Goal: Information Seeking & Learning: Learn about a topic

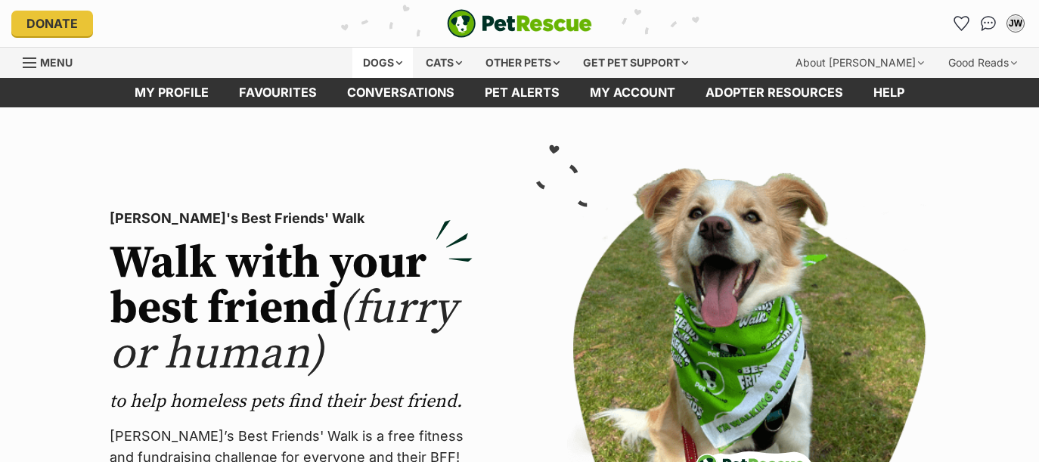
click at [377, 63] on div "Dogs" at bounding box center [382, 63] width 60 height 30
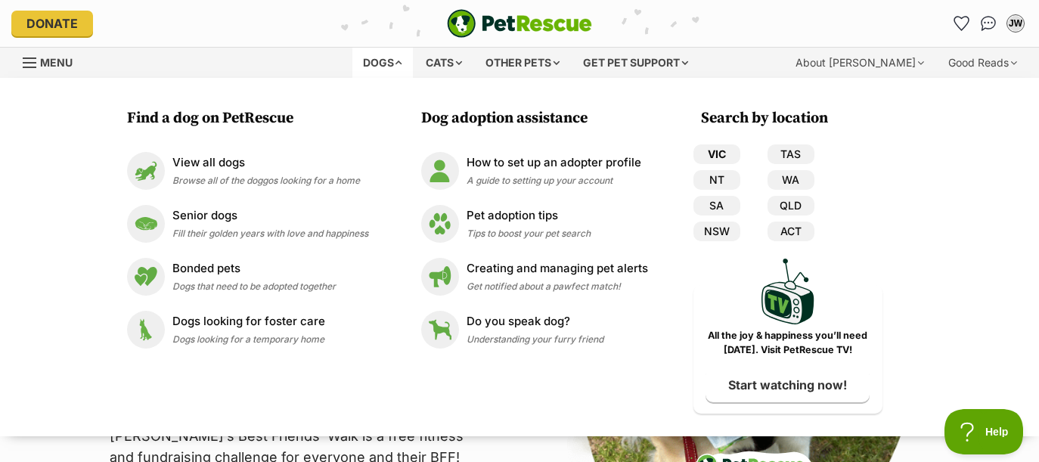
click at [709, 156] on link "VIC" at bounding box center [716, 154] width 47 height 20
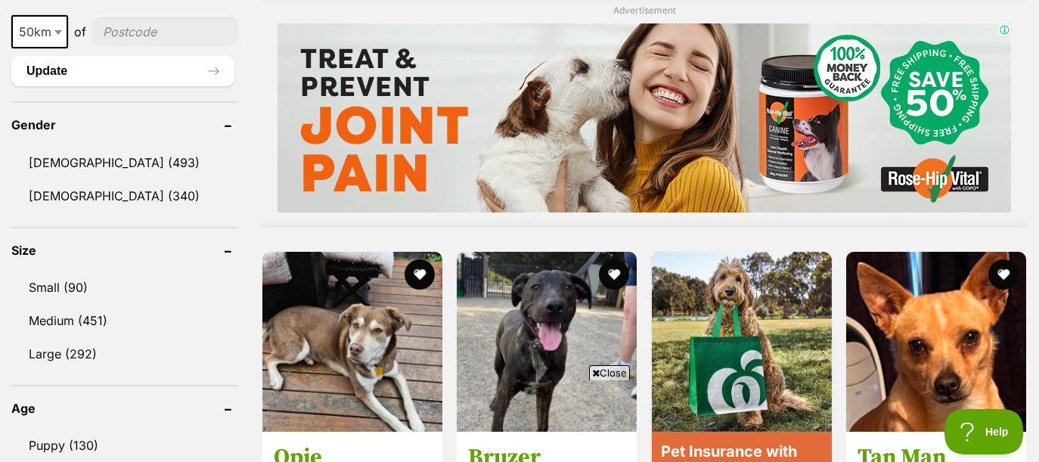
scroll to position [1358, 0]
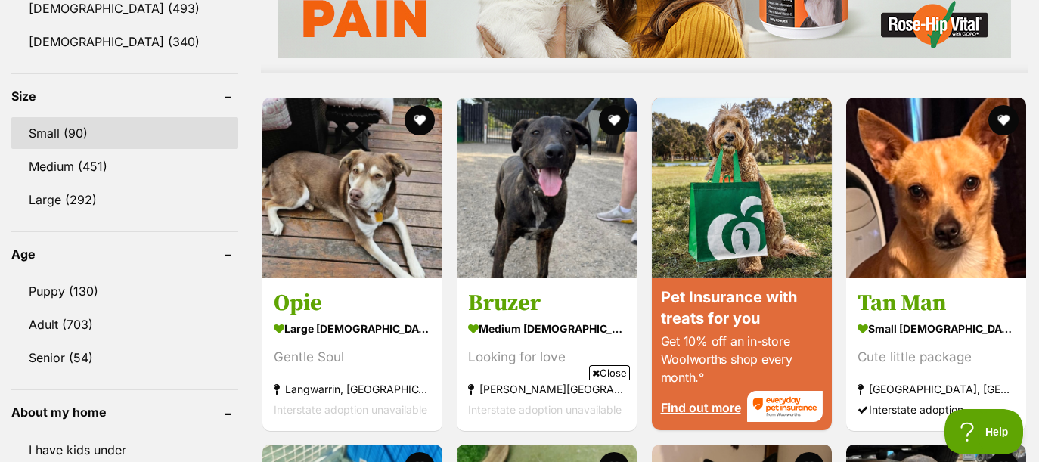
click at [100, 137] on link "Small (90)" at bounding box center [124, 133] width 227 height 32
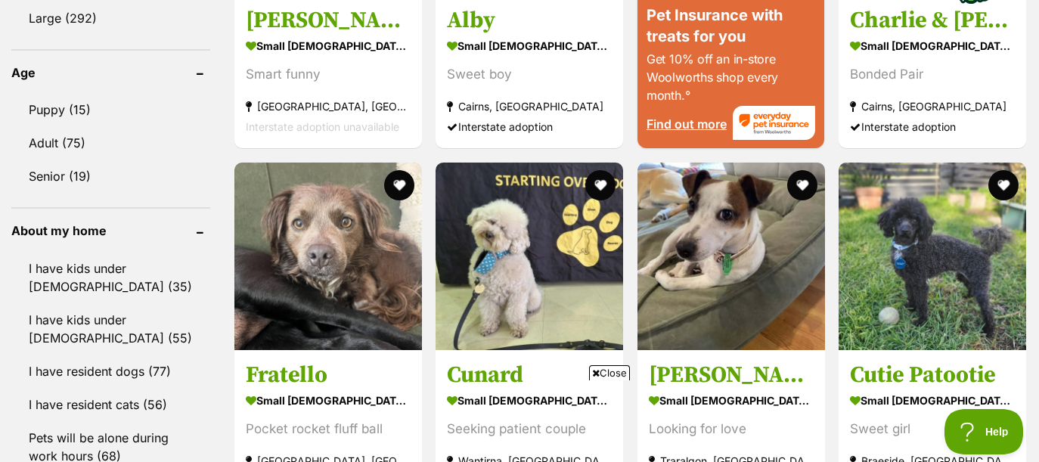
scroll to position [1677, 0]
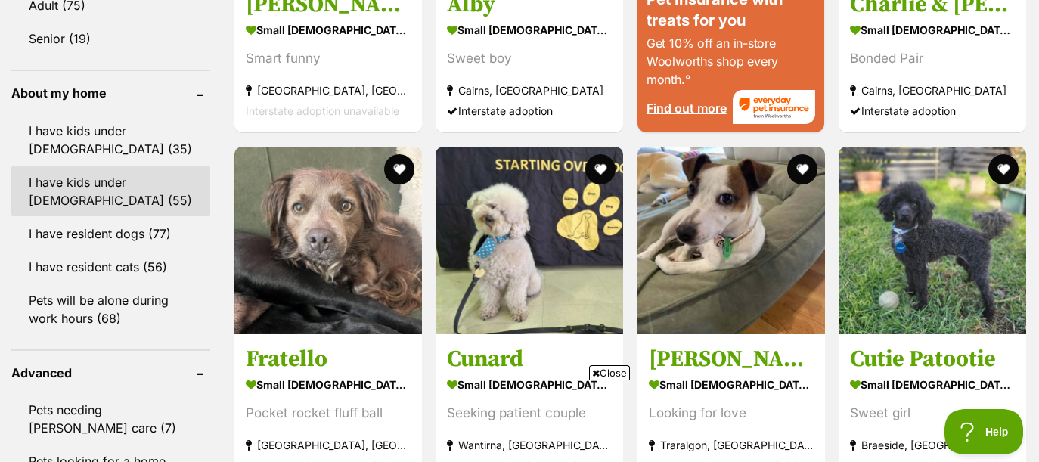
click at [110, 187] on link "I have kids under 12 years old (55)" at bounding box center [110, 191] width 199 height 50
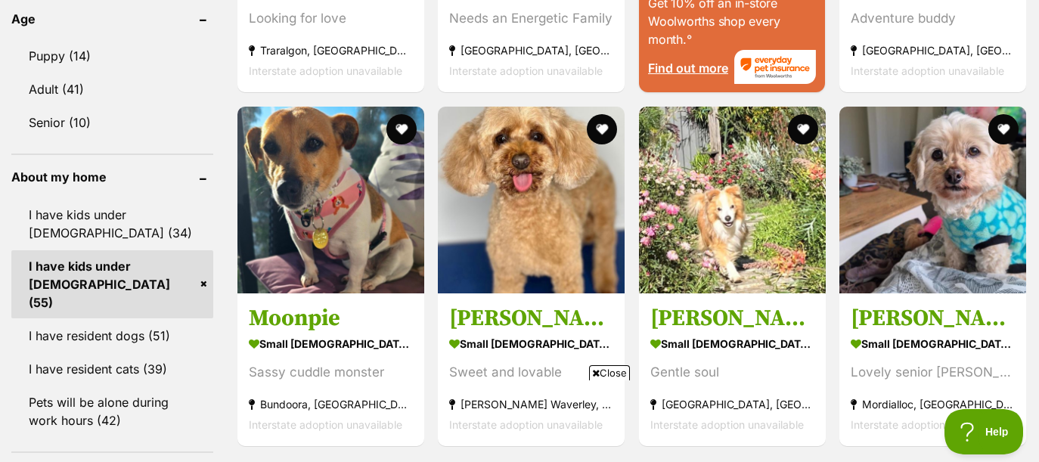
scroll to position [1778, 0]
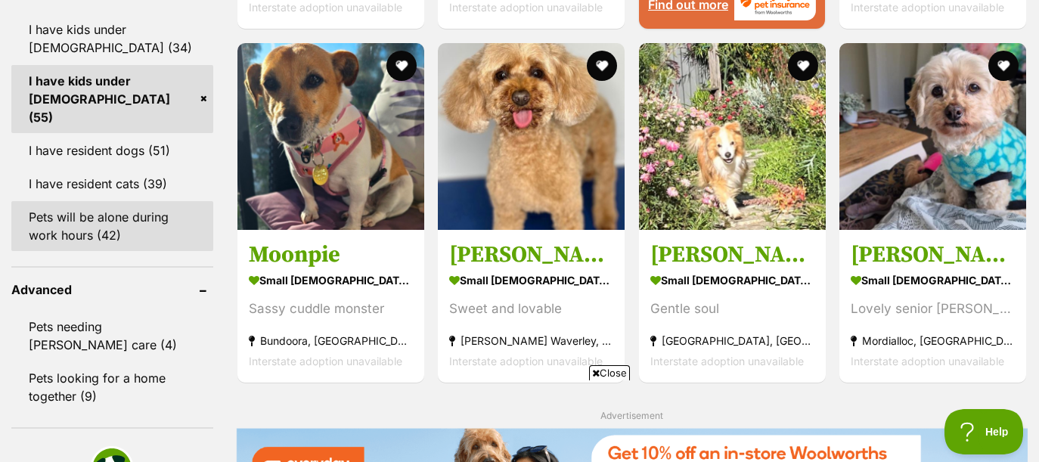
click at [102, 213] on link "Pets will be alone during work hours (42)" at bounding box center [112, 226] width 202 height 50
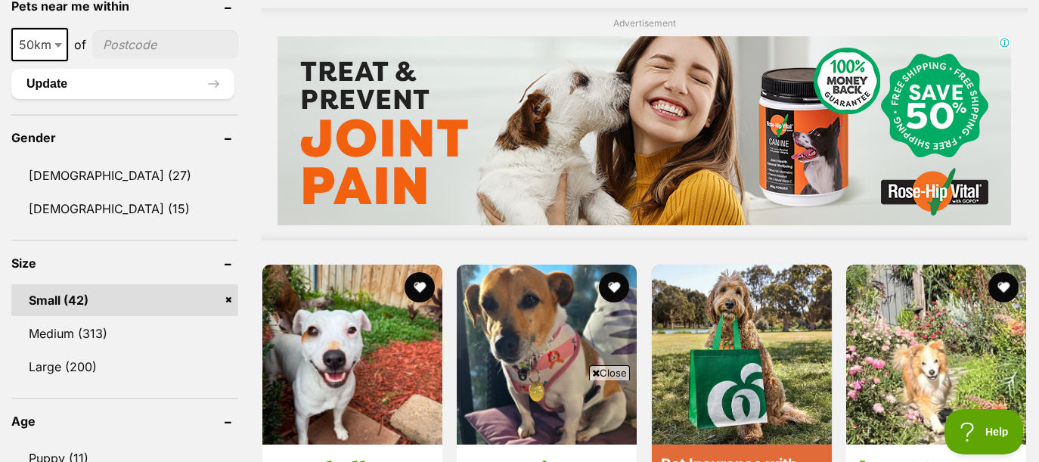
scroll to position [1182, 0]
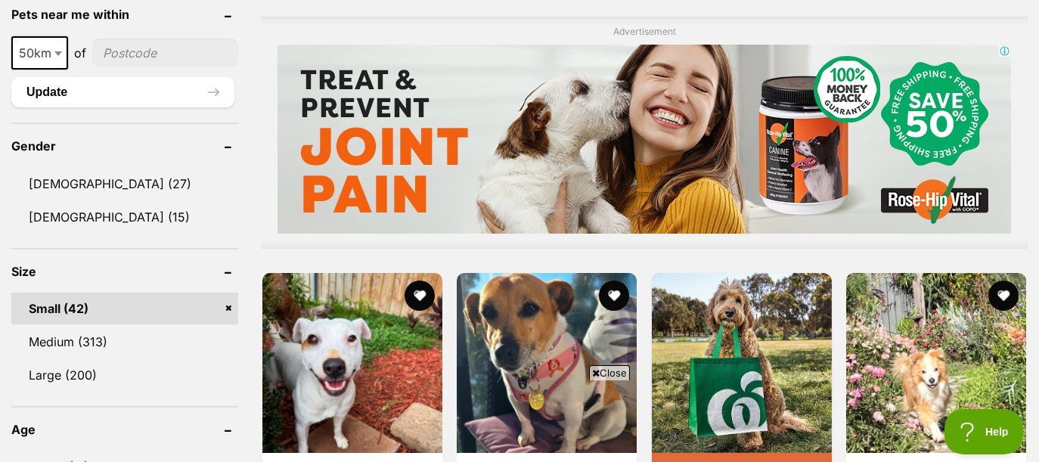
click at [615, 373] on span "Close" at bounding box center [609, 372] width 41 height 15
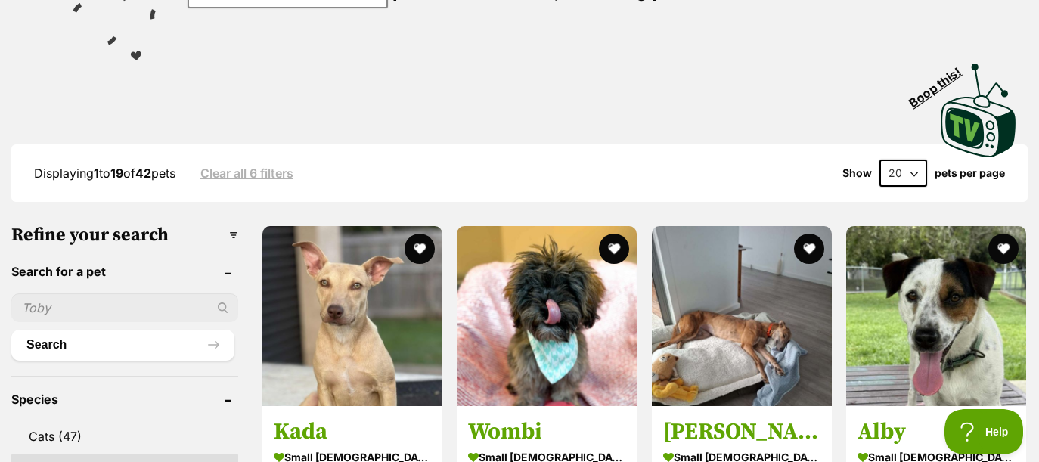
scroll to position [278, 0]
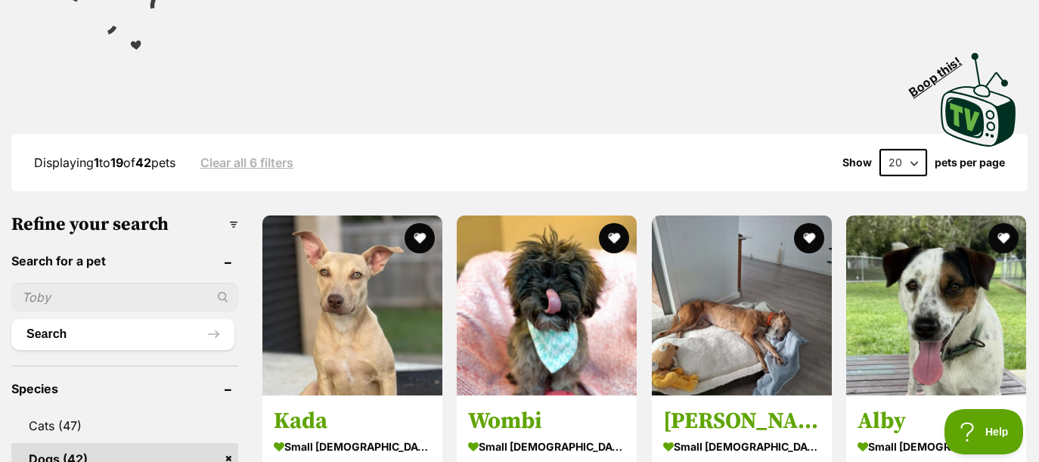
click at [915, 161] on select "20 40 60" at bounding box center [903, 162] width 48 height 27
select select "60"
click at [879, 150] on select "20 40 60" at bounding box center [903, 162] width 48 height 27
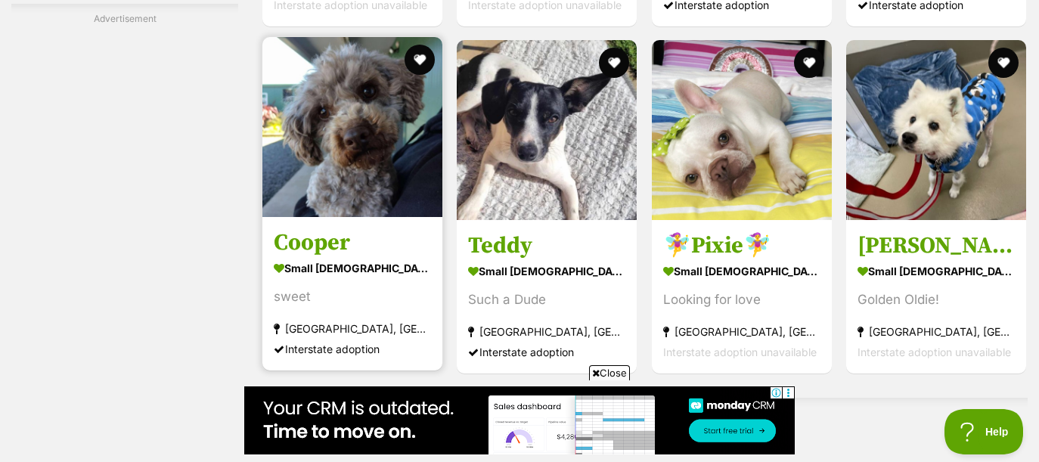
click at [353, 186] on img at bounding box center [352, 127] width 180 height 180
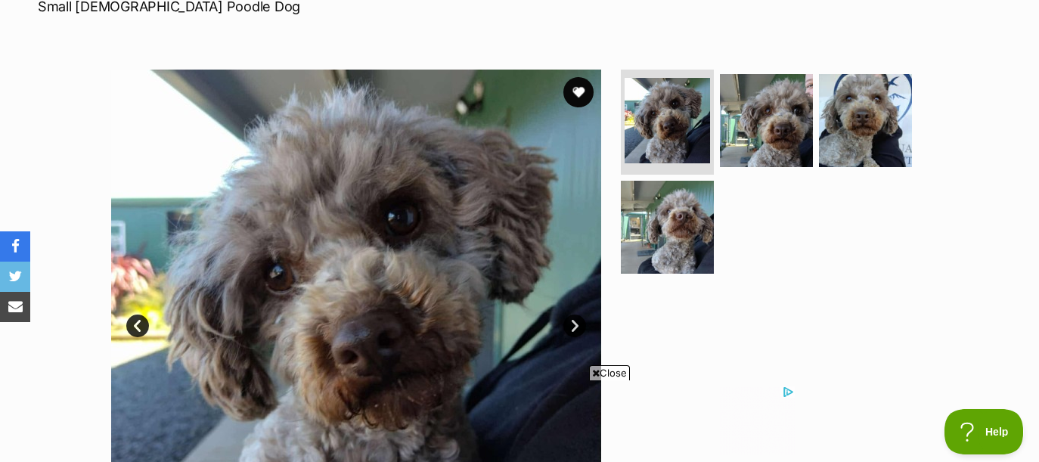
scroll to position [232, 0]
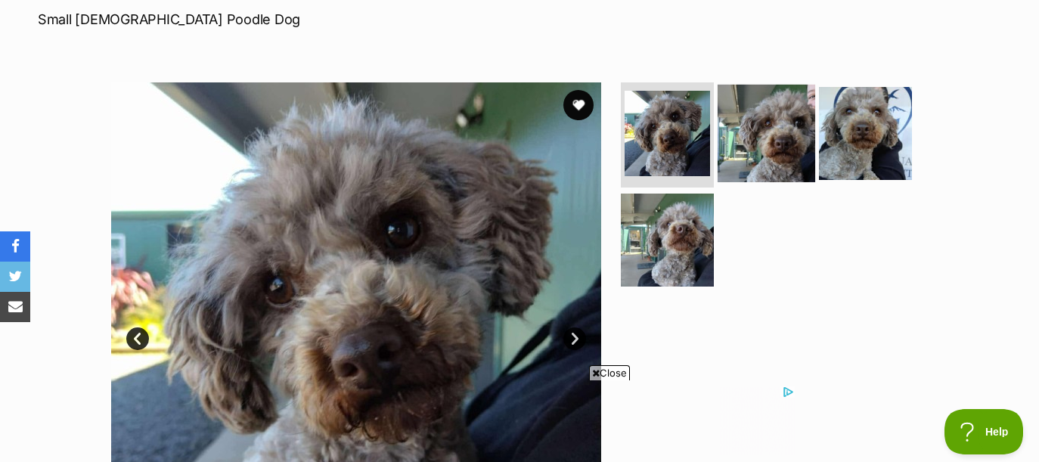
click at [760, 122] on img at bounding box center [766, 133] width 98 height 98
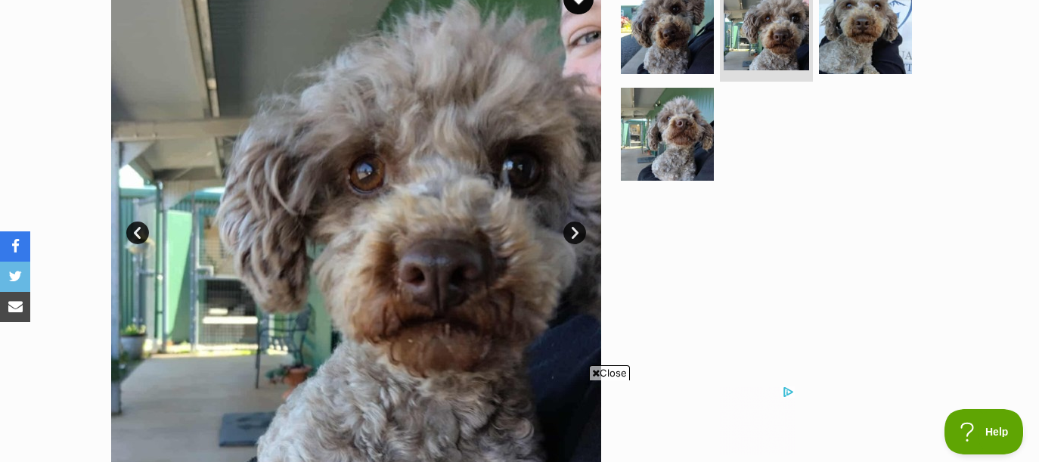
scroll to position [342, 0]
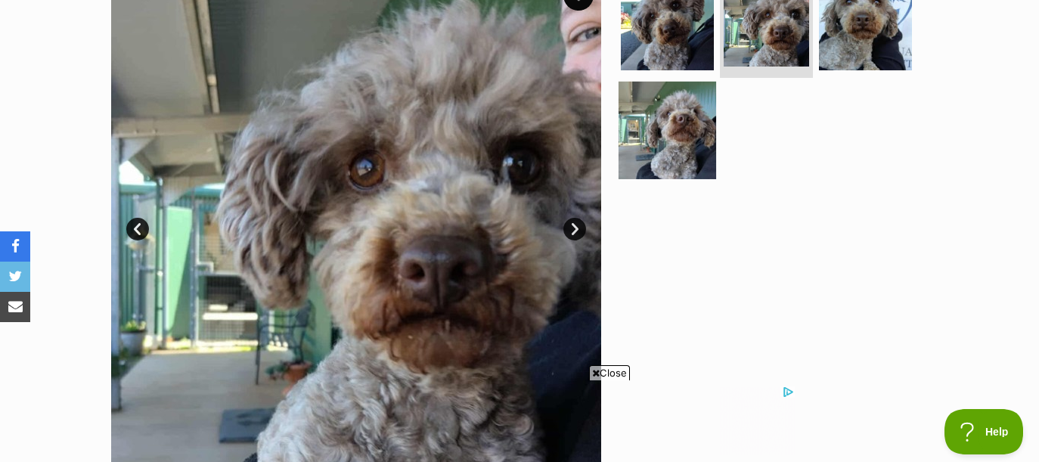
click at [707, 147] on img at bounding box center [667, 131] width 98 height 98
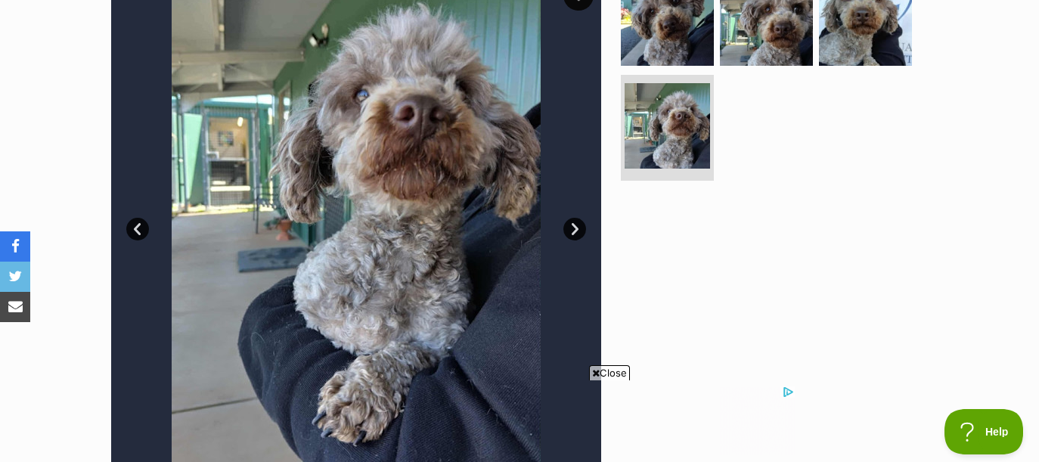
scroll to position [0, 0]
click at [844, 55] on img at bounding box center [865, 19] width 98 height 98
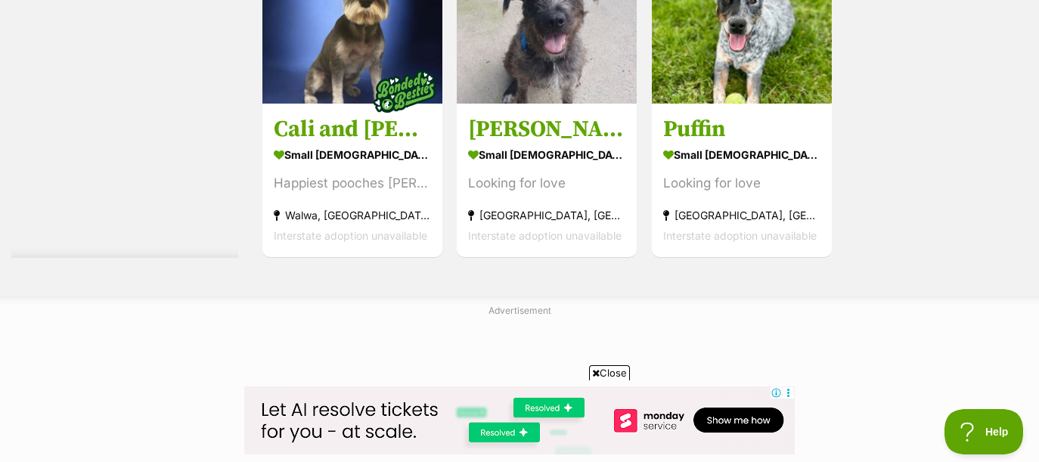
scroll to position [5633, 0]
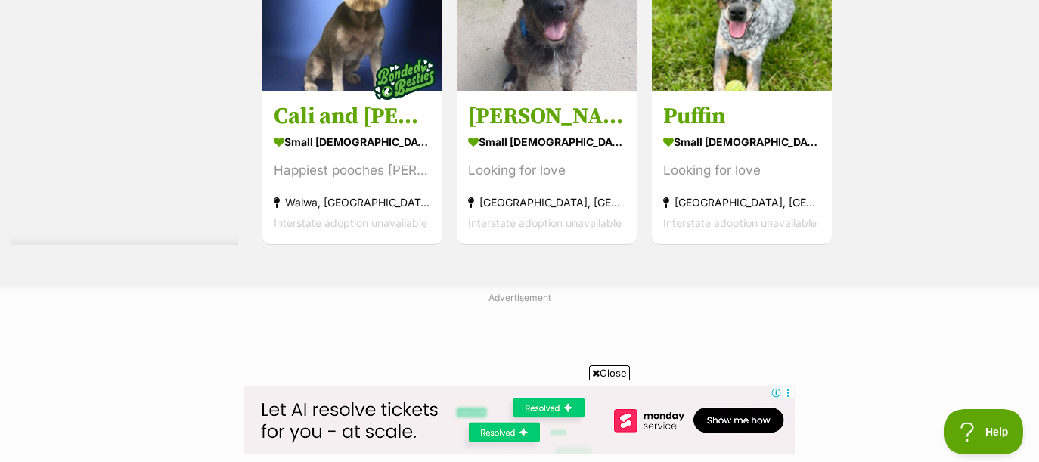
click at [609, 373] on span "Close" at bounding box center [609, 372] width 41 height 15
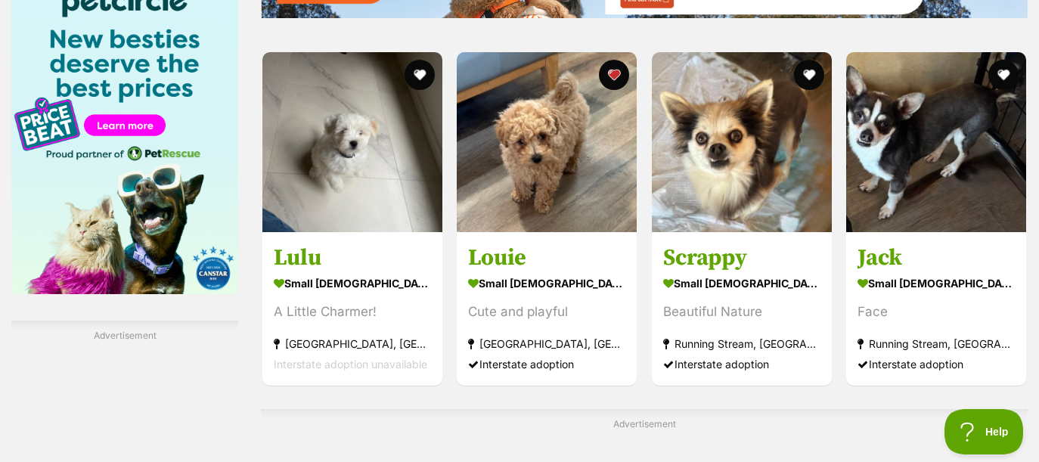
scroll to position [2308, 0]
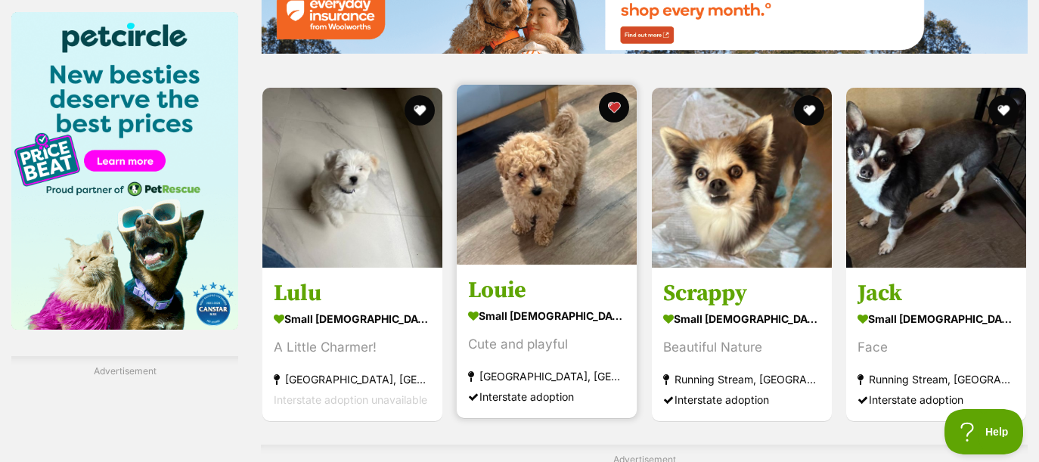
click at [506, 200] on img at bounding box center [547, 175] width 180 height 180
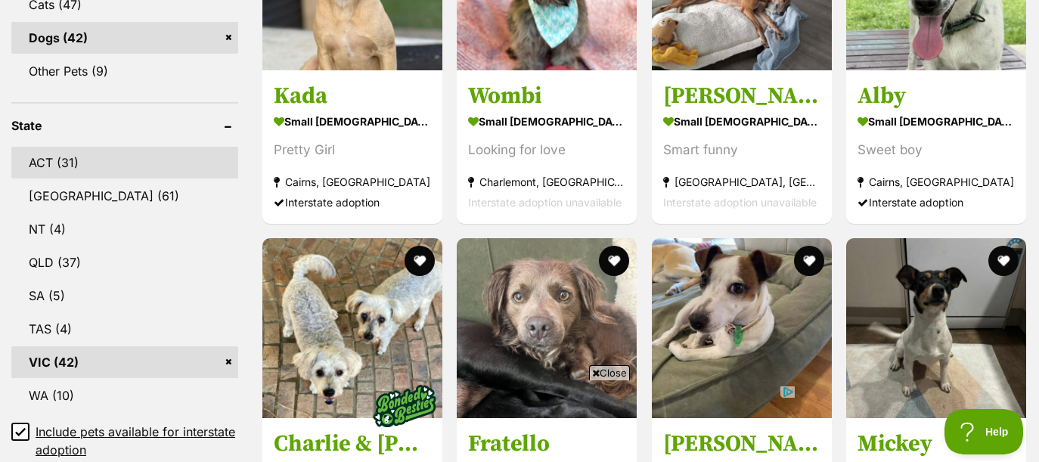
scroll to position [906, 0]
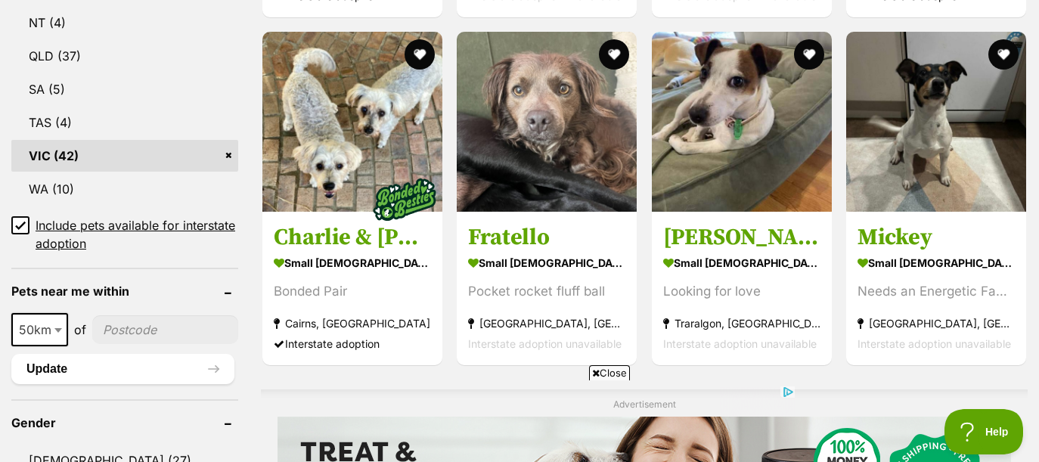
click at [19, 229] on icon at bounding box center [20, 225] width 9 height 7
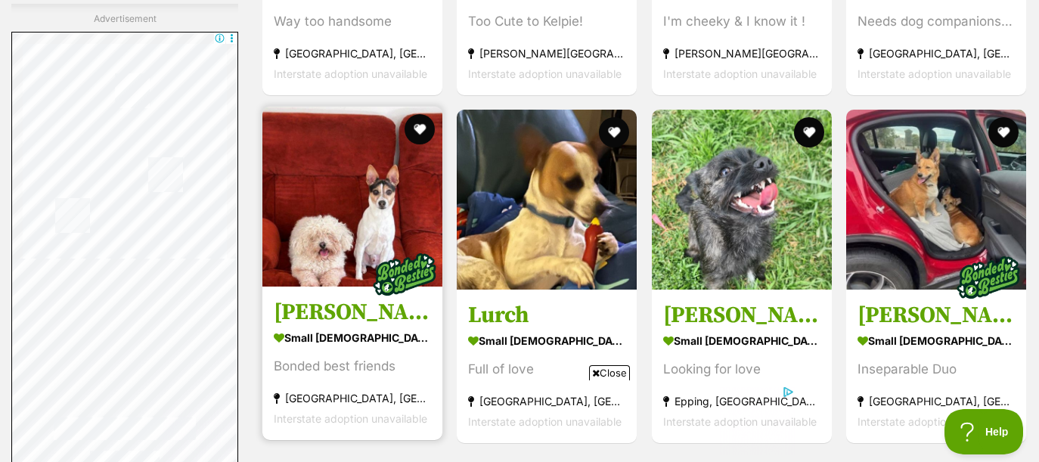
scroll to position [3379, 0]
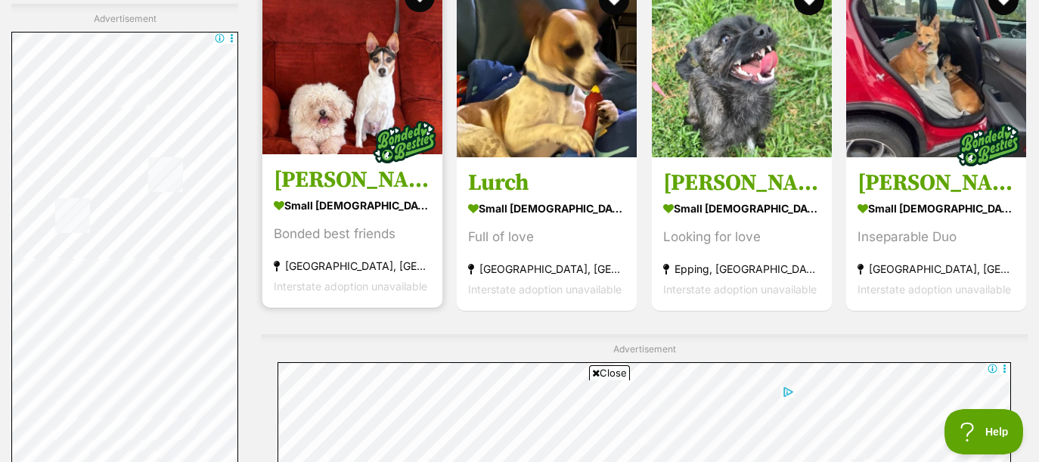
click at [353, 138] on img at bounding box center [352, 64] width 180 height 180
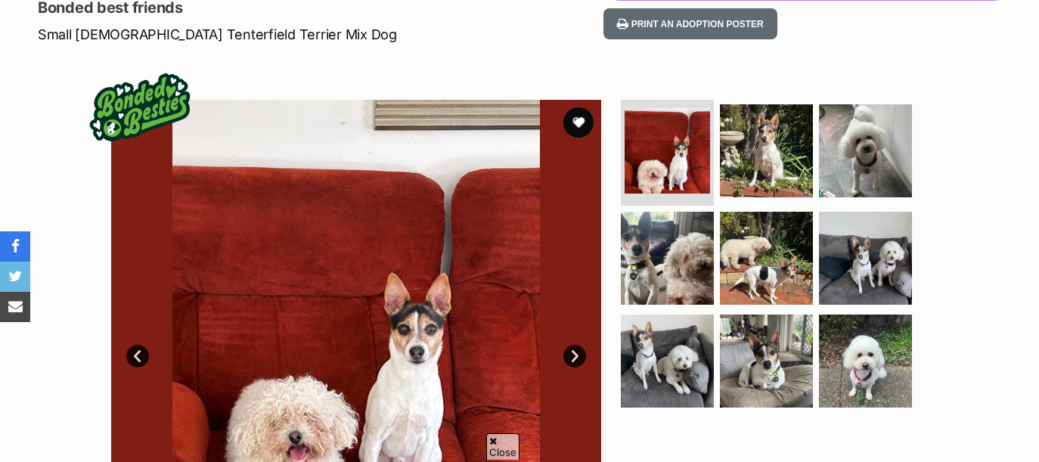
scroll to position [217, 0]
